Goal: Task Accomplishment & Management: Complete application form

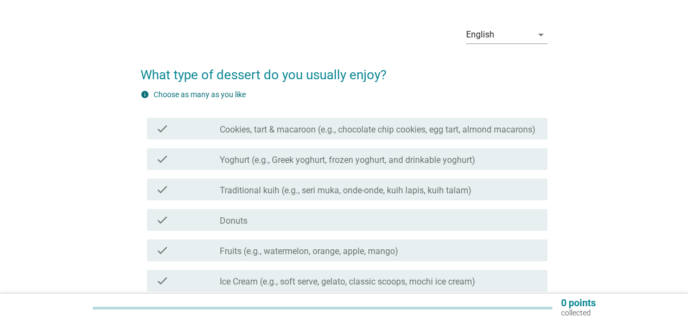
scroll to position [43, 0]
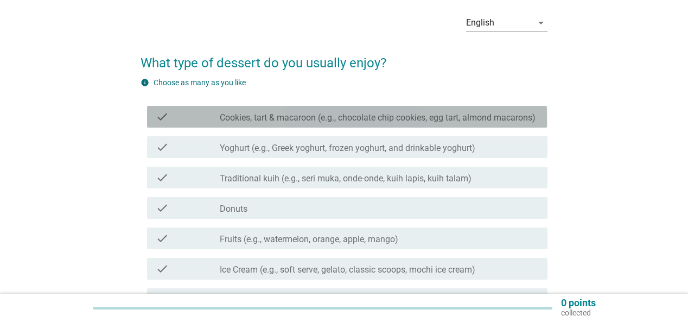
click at [265, 116] on label "Cookies, tart & macaroon (e.g., chocolate chip cookies, egg tart, almond macaro…" at bounding box center [378, 117] width 316 height 11
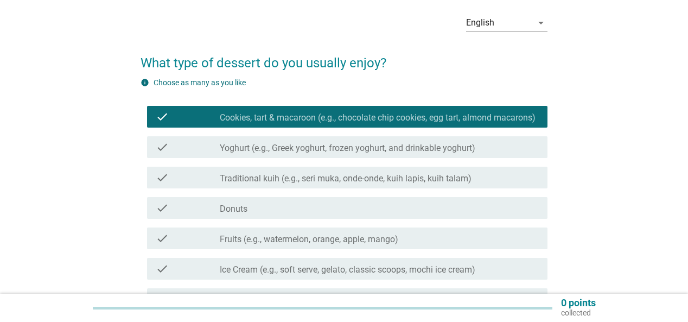
click at [268, 154] on label "Yoghurt (e.g., Greek yoghurt, frozen yoghurt, and drinkable yoghurt)" at bounding box center [348, 148] width 256 height 11
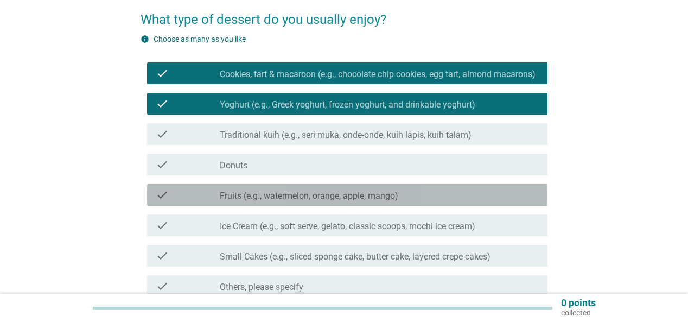
click at [284, 201] on label "Fruits (e.g., watermelon, orange, apple, mango)" at bounding box center [309, 195] width 178 height 11
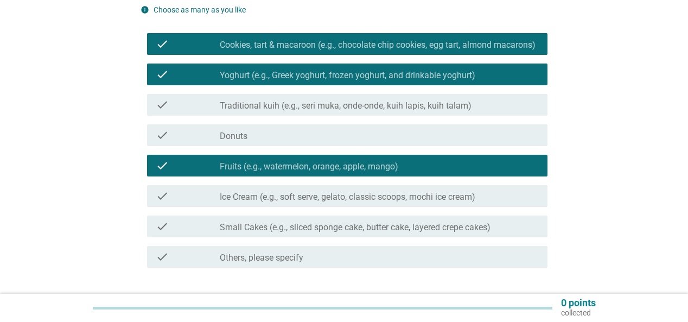
scroll to position [130, 0]
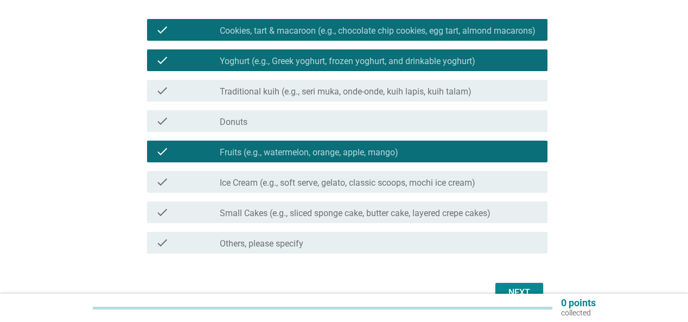
click at [289, 193] on div "check check_box_outline_blank Ice Cream (e.g., soft serve, gelato, classic scoo…" at bounding box center [347, 182] width 400 height 22
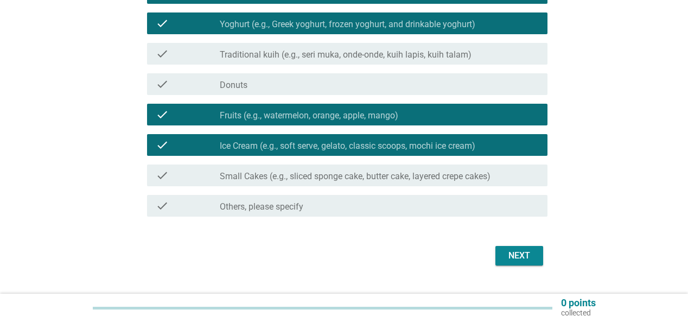
scroll to position [202, 0]
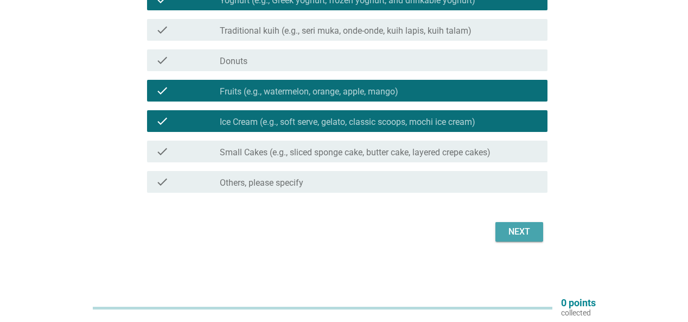
click at [534, 233] on div "Next" at bounding box center [519, 231] width 30 height 13
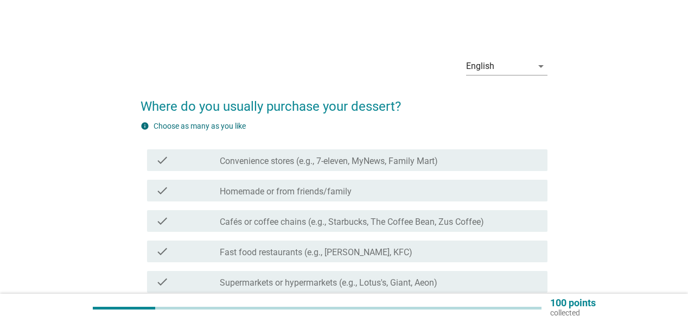
click at [334, 190] on label "Homemade or from friends/family" at bounding box center [286, 191] width 132 height 11
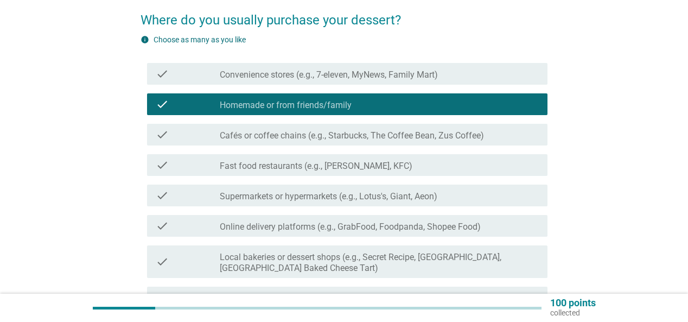
scroll to position [87, 0]
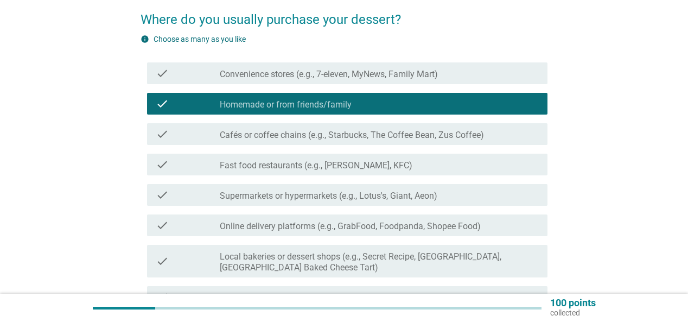
click at [323, 137] on label "Cafés or coffee chains (e.g., Starbucks, The Coffee Bean, Zus Coffee)" at bounding box center [352, 135] width 264 height 11
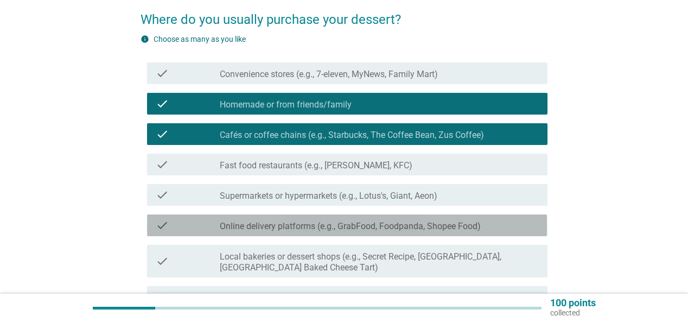
click at [311, 225] on label "Online delivery platforms (e.g., GrabFood, Foodpanda, Shopee Food)" at bounding box center [350, 226] width 261 height 11
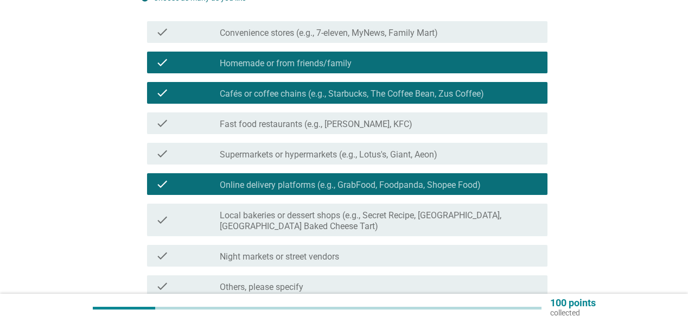
scroll to position [232, 0]
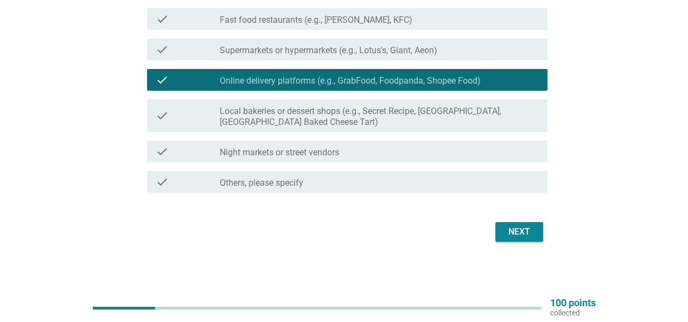
click at [514, 235] on div "Next" at bounding box center [519, 231] width 30 height 13
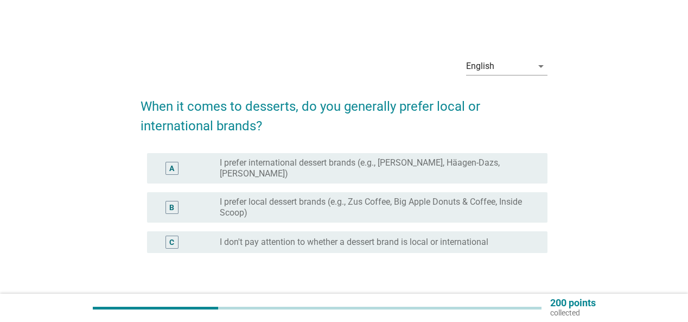
click at [376, 201] on label "I prefer local dessert brands (e.g., Zus Coffee, Big Apple Donuts & Coffee, Ins…" at bounding box center [375, 207] width 310 height 22
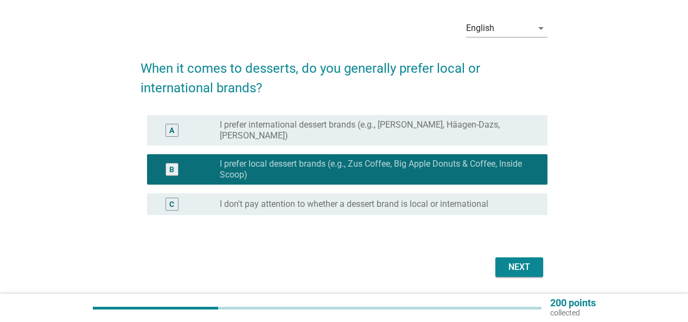
scroll to position [73, 0]
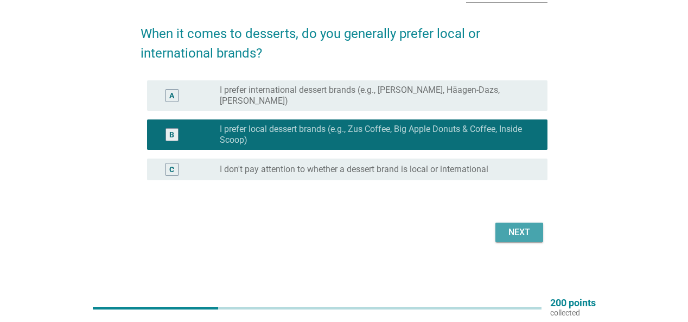
click at [516, 237] on div "Next" at bounding box center [519, 232] width 30 height 13
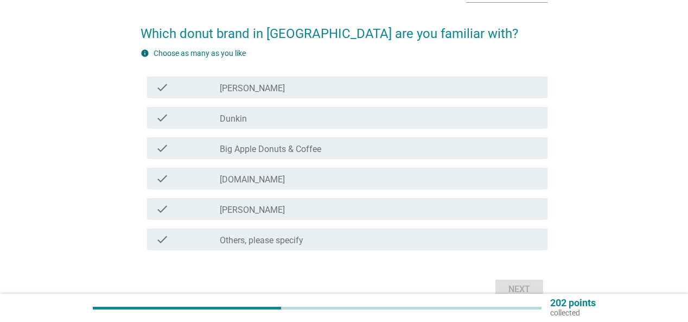
scroll to position [0, 0]
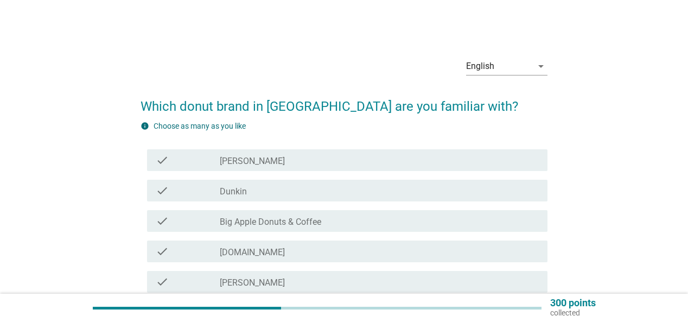
click at [308, 226] on label "Big Apple Donuts & Coffee" at bounding box center [270, 221] width 101 height 11
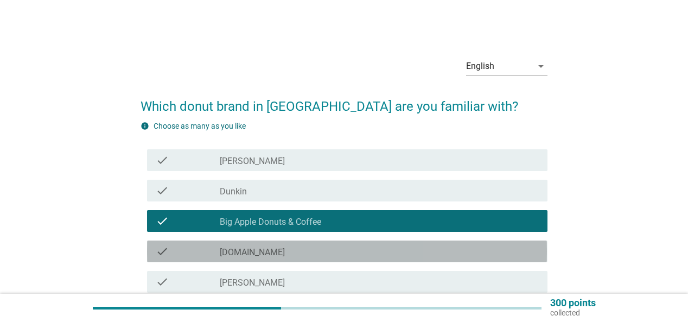
click at [294, 247] on div "check_box_outline_blank [DOMAIN_NAME]" at bounding box center [379, 251] width 319 height 13
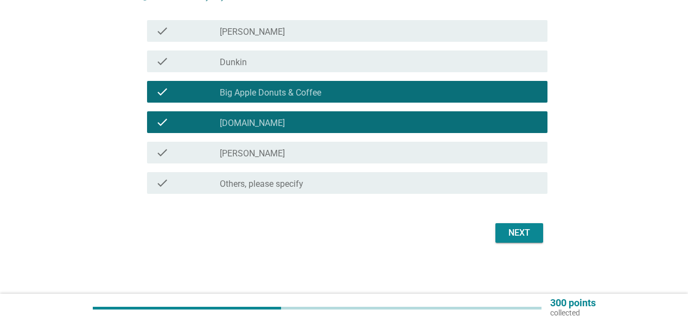
scroll to position [130, 0]
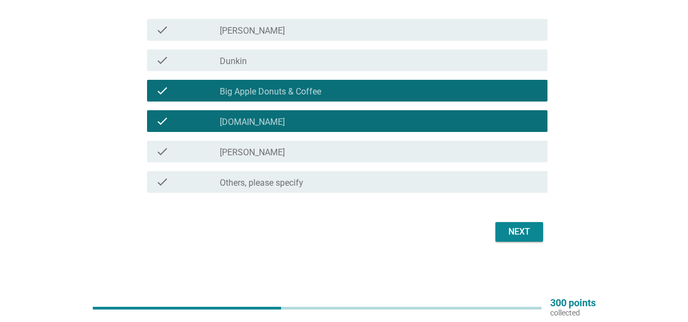
click at [507, 241] on button "Next" at bounding box center [519, 232] width 48 height 20
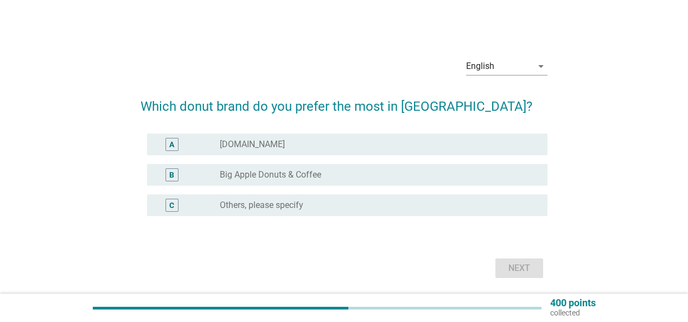
click at [367, 154] on div "A radio_button_unchecked [DOMAIN_NAME]" at bounding box center [347, 144] width 400 height 22
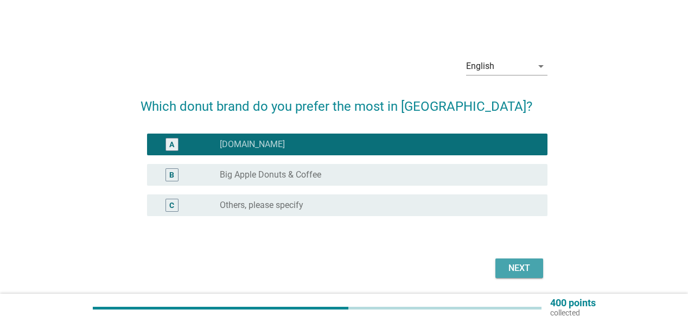
click at [506, 265] on div "Next" at bounding box center [519, 267] width 30 height 13
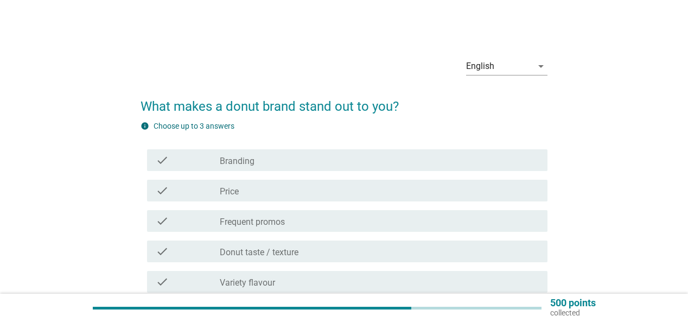
click at [295, 165] on div "check_box_outline_blank Branding" at bounding box center [379, 160] width 319 height 13
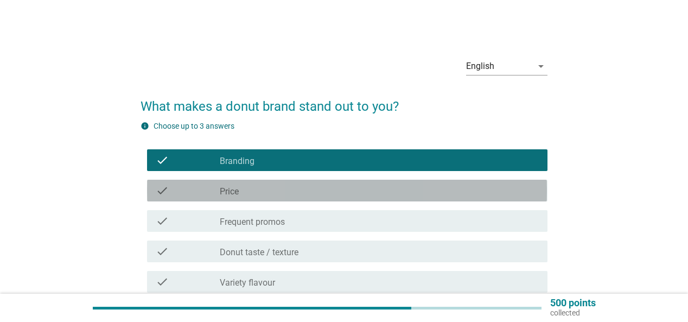
click at [281, 197] on div "check check_box_outline_blank Price" at bounding box center [347, 191] width 400 height 22
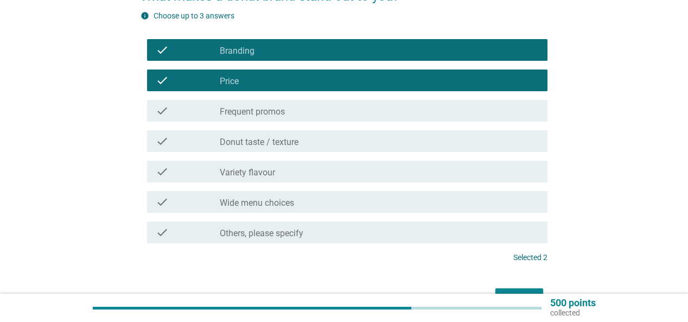
scroll to position [176, 0]
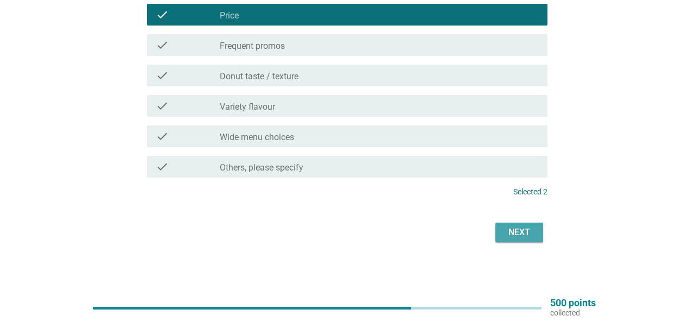
click at [511, 232] on div "Next" at bounding box center [519, 232] width 30 height 13
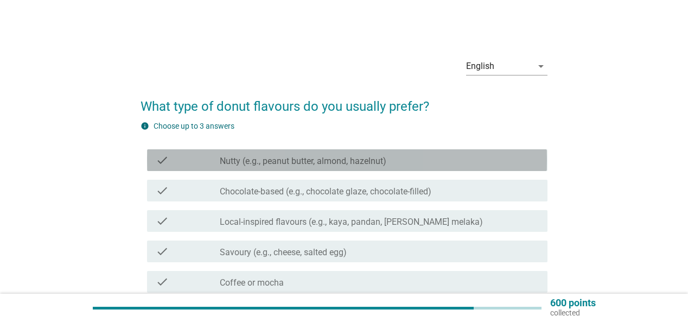
click at [323, 157] on label "Nutty (e.g., peanut butter, almond, hazelnut)" at bounding box center [303, 161] width 167 height 11
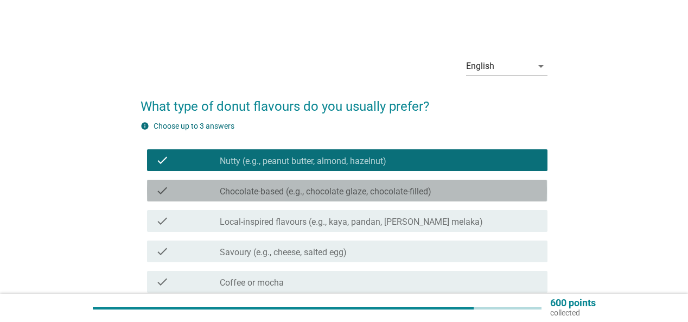
click at [312, 192] on label "Chocolate-based (e.g., chocolate glaze, chocolate-filled)" at bounding box center [326, 191] width 212 height 11
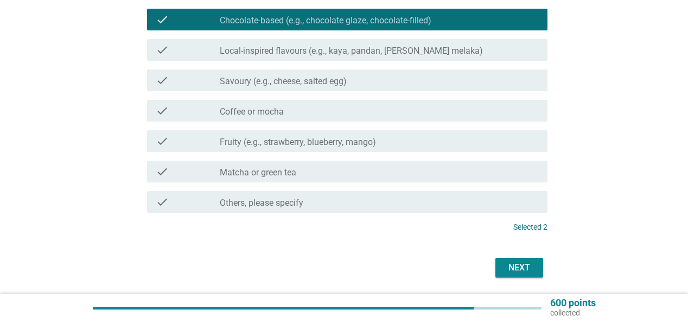
scroll to position [206, 0]
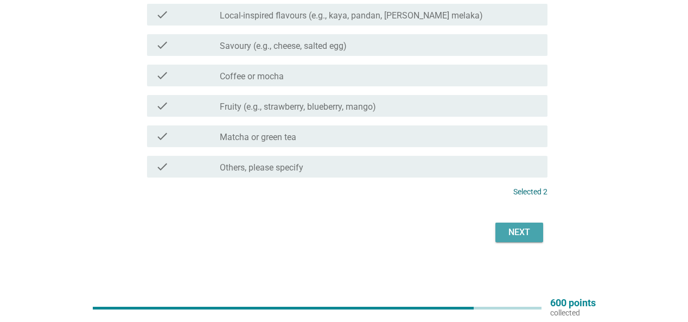
click at [522, 224] on button "Next" at bounding box center [519, 232] width 48 height 20
